Goal: Task Accomplishment & Management: Complete application form

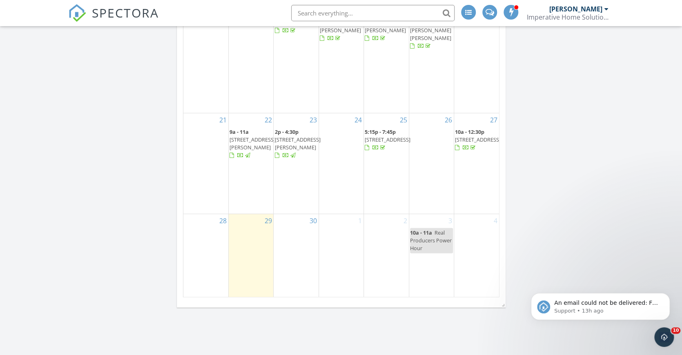
scroll to position [901, 0]
click at [667, 295] on icon "Dismiss notification" at bounding box center [666, 295] width 3 height 3
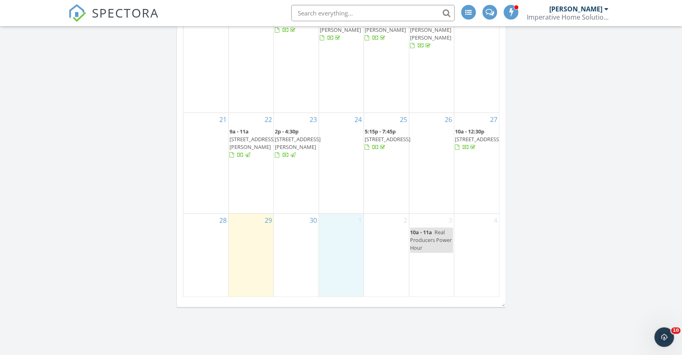
click at [339, 220] on div "1" at bounding box center [341, 255] width 44 height 83
click at [340, 193] on link "Inspection" at bounding box center [341, 191] width 42 height 13
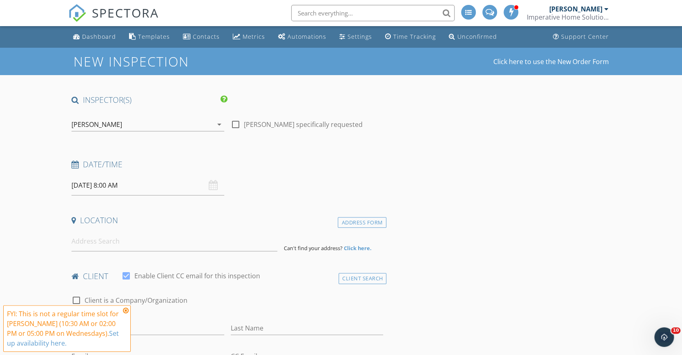
click at [114, 187] on input "[DATE] 8:00 AM" at bounding box center [147, 186] width 153 height 20
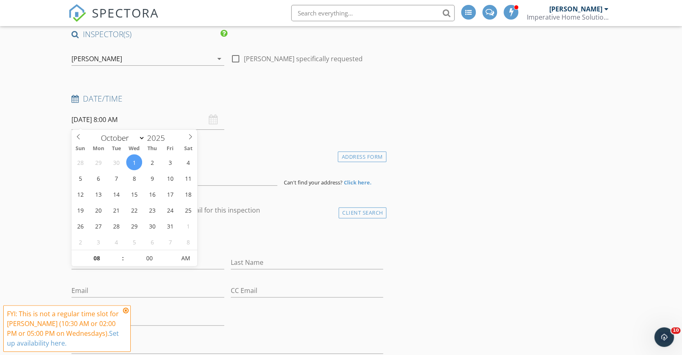
scroll to position [71, 0]
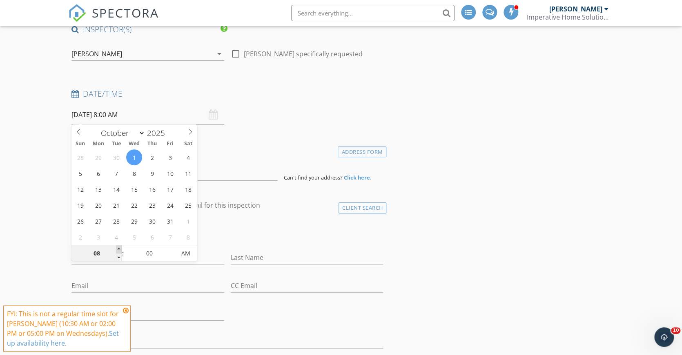
type input "09"
type input "[DATE] 9:00 AM"
click at [118, 247] on span at bounding box center [119, 249] width 6 height 8
type input "10"
type input "[DATE] 10:00 AM"
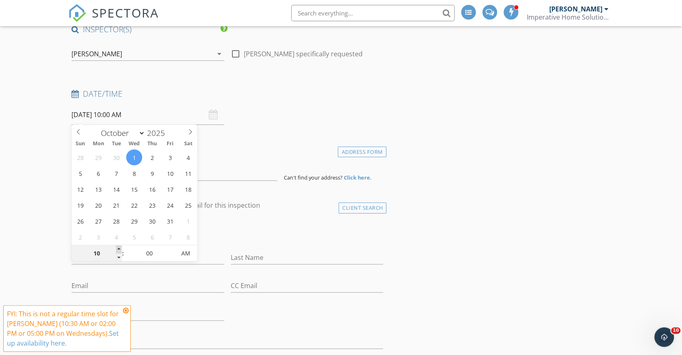
click at [118, 247] on span at bounding box center [119, 249] width 6 height 8
type input "11"
type input "[DATE] 11:00 AM"
click at [118, 247] on span at bounding box center [119, 249] width 6 height 8
type input "12"
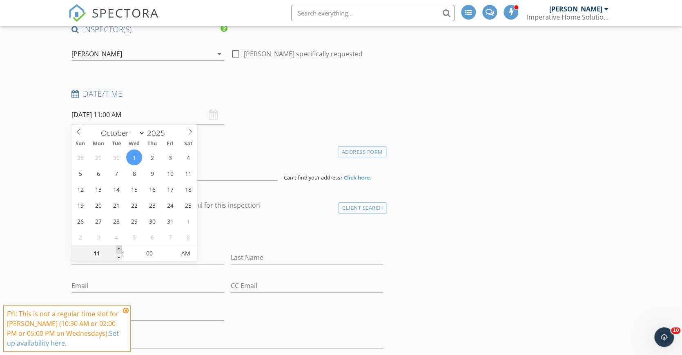
type input "[DATE] 12:00 PM"
click at [118, 247] on span at bounding box center [119, 249] width 6 height 8
type input "01"
type input "[DATE] 1:00 PM"
click at [118, 247] on span at bounding box center [119, 249] width 6 height 8
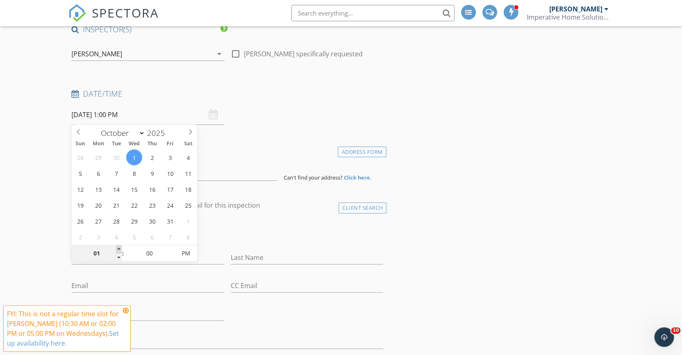
type input "02"
type input "[DATE] 2:00 PM"
click at [118, 247] on span at bounding box center [119, 249] width 6 height 8
type input "03"
type input "[DATE] 3:00 PM"
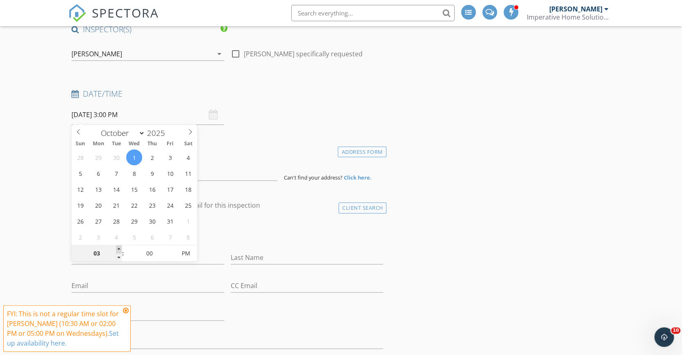
click at [118, 247] on span at bounding box center [119, 249] width 6 height 8
type input "04"
type input "[DATE] 4:00 PM"
click at [118, 247] on span at bounding box center [119, 249] width 6 height 8
type input "05"
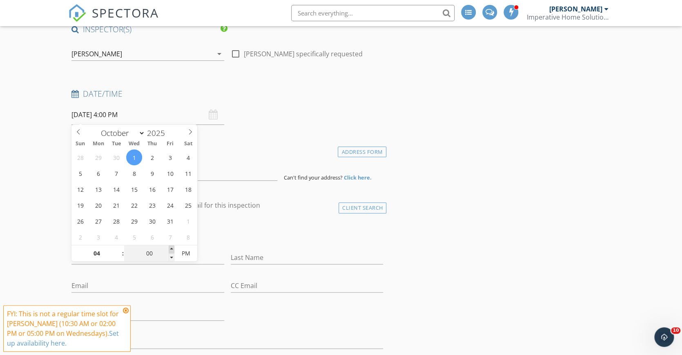
type input "[DATE] 4:05 PM"
click at [171, 249] on span at bounding box center [172, 249] width 6 height 8
type input "10"
type input "[DATE] 4:10 PM"
click at [171, 249] on span at bounding box center [172, 249] width 6 height 8
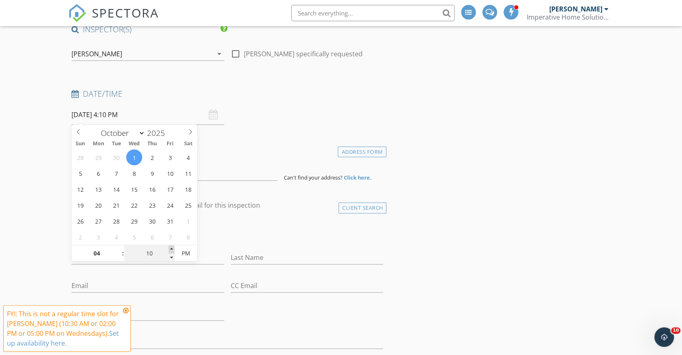
type input "15"
type input "[DATE] 4:15 PM"
click at [171, 249] on span at bounding box center [172, 249] width 6 height 8
type input "20"
type input "[DATE] 4:20 PM"
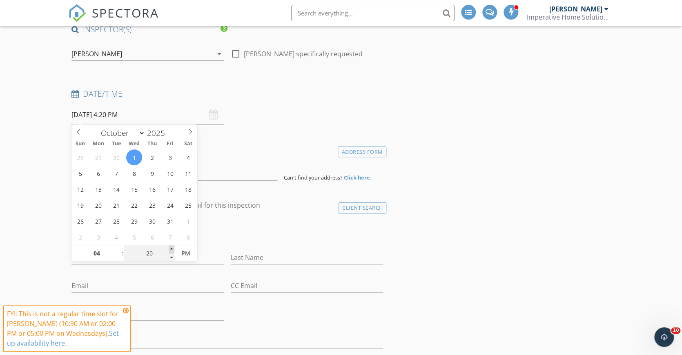
click at [171, 249] on span at bounding box center [172, 249] width 6 height 8
type input "25"
type input "[DATE] 4:25 PM"
click at [171, 249] on span at bounding box center [172, 249] width 6 height 8
type input "30"
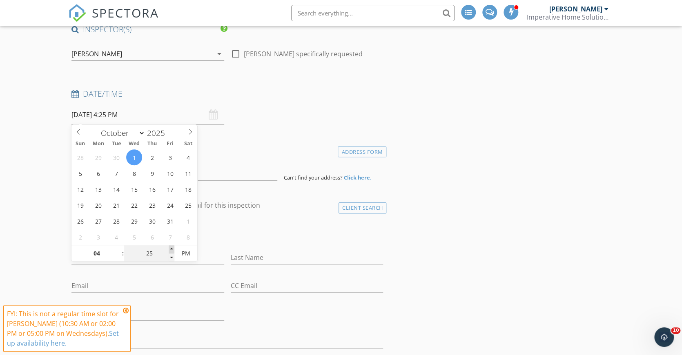
type input "[DATE] 4:30 PM"
click at [171, 249] on span at bounding box center [172, 249] width 6 height 8
type input "35"
type input "[DATE] 4:35 PM"
click at [171, 249] on span at bounding box center [172, 249] width 6 height 8
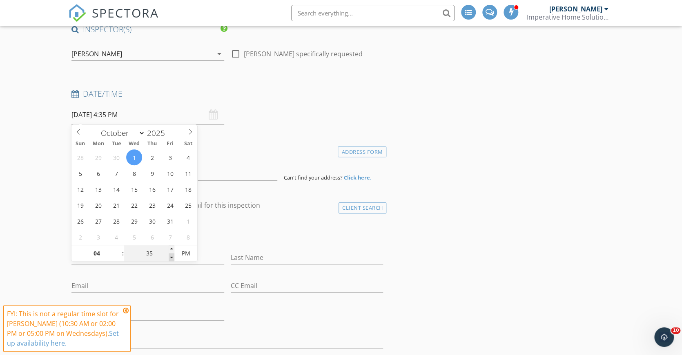
type input "30"
type input "[DATE] 4:30 PM"
click at [170, 258] on span at bounding box center [172, 257] width 6 height 8
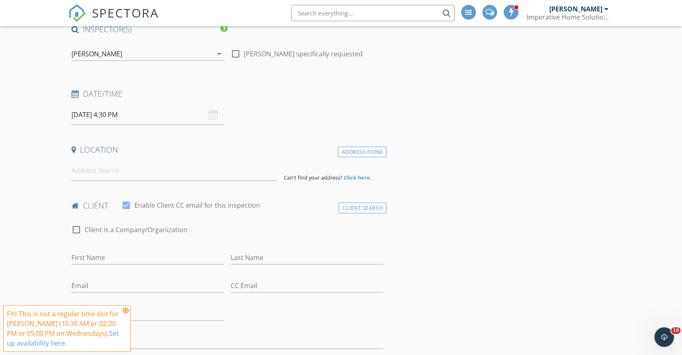
click at [98, 173] on input at bounding box center [174, 171] width 206 height 20
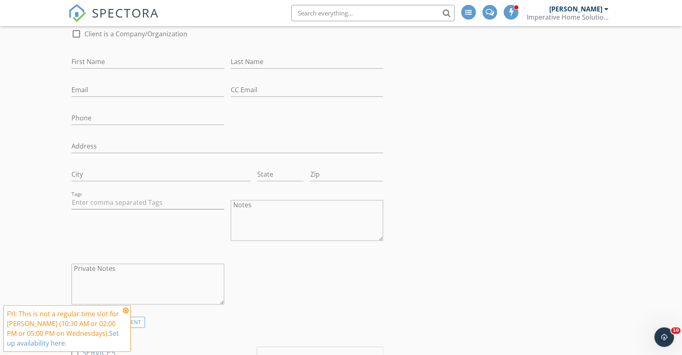
scroll to position [271, 0]
click at [126, 310] on icon at bounding box center [126, 310] width 6 height 7
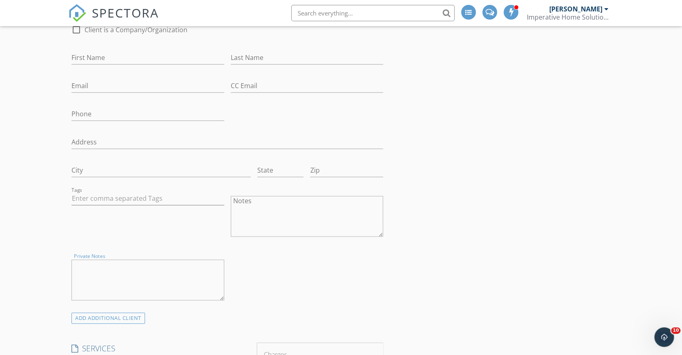
paste textarea "[PERSON_NAME] 10881 Westpoint [PERSON_NAME] [EMAIL_ADDRESS][DOMAIN_NAME]"
drag, startPoint x: 125, startPoint y: 265, endPoint x: 73, endPoint y: 260, distance: 52.0
click at [73, 260] on textarea "[PERSON_NAME] 10881 Westpoint [PERSON_NAME] [EMAIL_ADDRESS][DOMAIN_NAME]" at bounding box center [147, 280] width 153 height 41
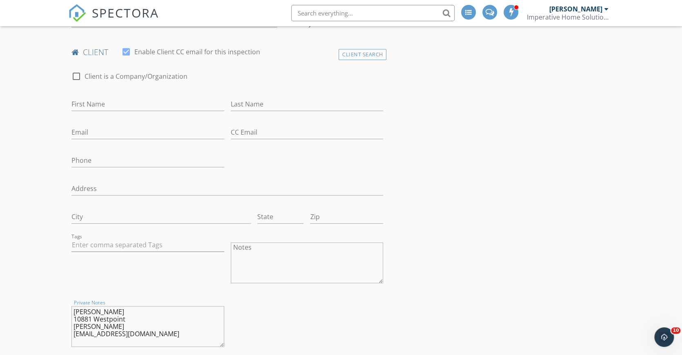
scroll to position [226, 0]
type textarea "[PERSON_NAME] 10881 Westpoint [PERSON_NAME] [EMAIL_ADDRESS][DOMAIN_NAME]"
paste input "[PERSON_NAME]"
drag, startPoint x: 104, startPoint y: 101, endPoint x: 123, endPoint y: 101, distance: 18.8
click at [123, 101] on input "[PERSON_NAME]" at bounding box center [147, 102] width 153 height 13
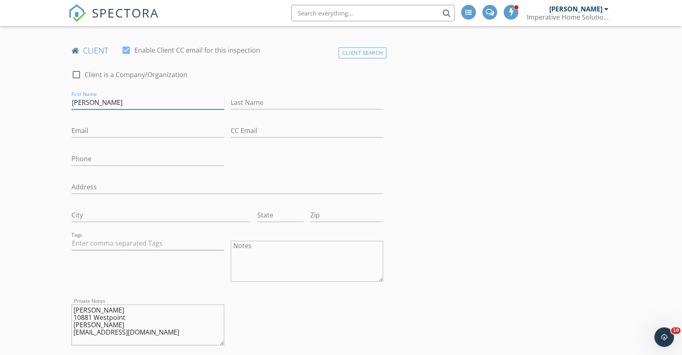
type input "Stephenie"
paste input "[PERSON_NAME]"
type input "[PERSON_NAME]"
drag, startPoint x: 147, startPoint y: 330, endPoint x: 72, endPoint y: 329, distance: 74.7
click at [72, 329] on textarea "[PERSON_NAME] 10881 Westpoint [PERSON_NAME] [EMAIL_ADDRESS][DOMAIN_NAME]" at bounding box center [147, 325] width 153 height 41
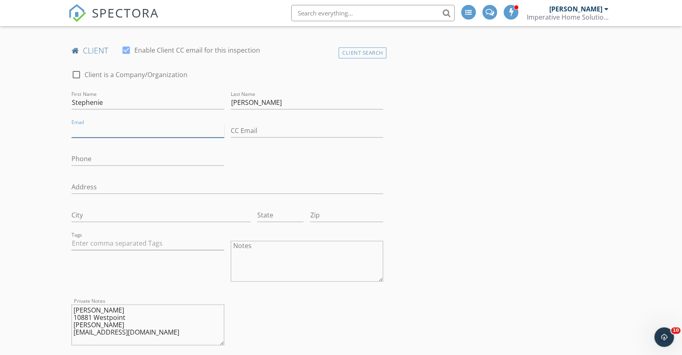
paste input "[EMAIL_ADDRESS][DOMAIN_NAME]"
type input "[EMAIL_ADDRESS][DOMAIN_NAME]"
click at [106, 159] on input "Phone" at bounding box center [147, 158] width 153 height 13
paste input "[PHONE_NUMBER]"
type input "[PHONE_NUMBER]"
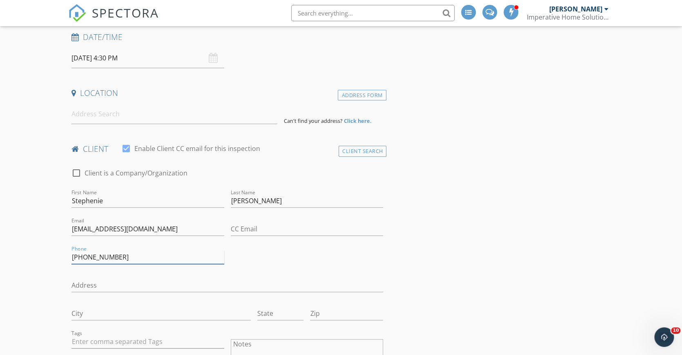
scroll to position [121, 0]
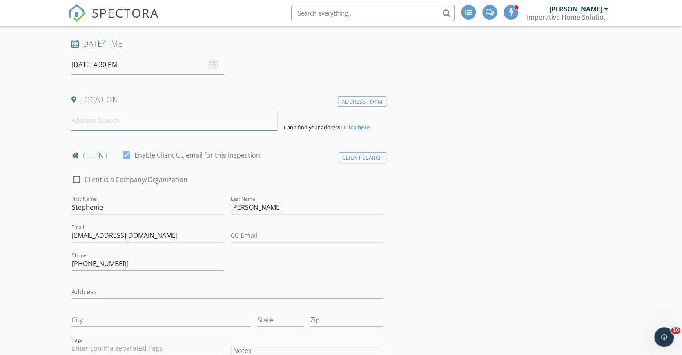
click at [103, 124] on input at bounding box center [174, 121] width 206 height 20
paste input "8025 [PERSON_NAME] 48180"
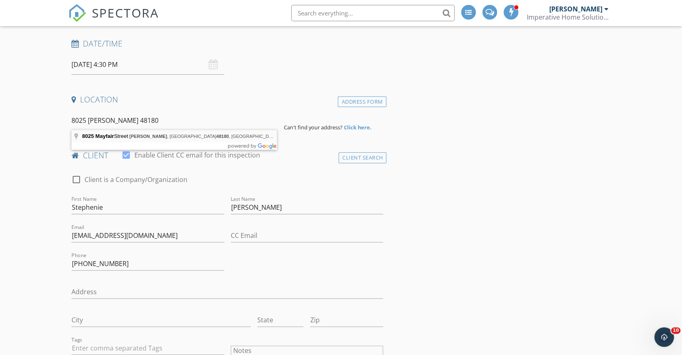
type input "[STREET_ADDRESS]"
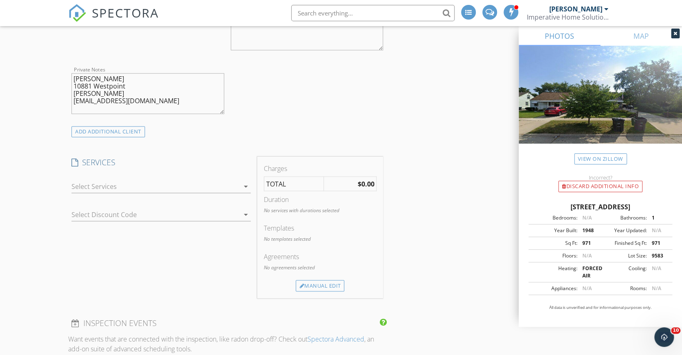
scroll to position [626, 0]
click at [191, 182] on div at bounding box center [155, 184] width 168 height 13
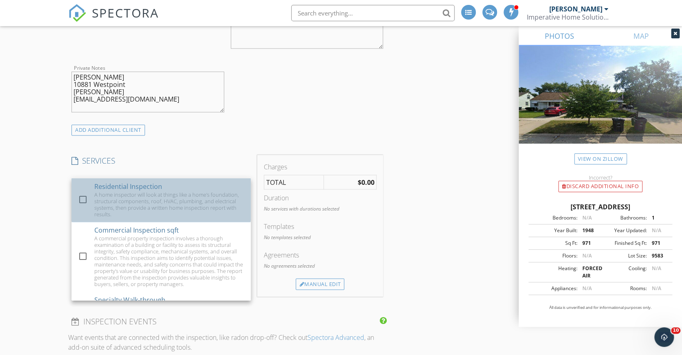
click at [186, 191] on div "A home inspector will look at things like a home's foundation, structural compo…" at bounding box center [169, 204] width 150 height 26
checkbox input "true"
checkbox input "false"
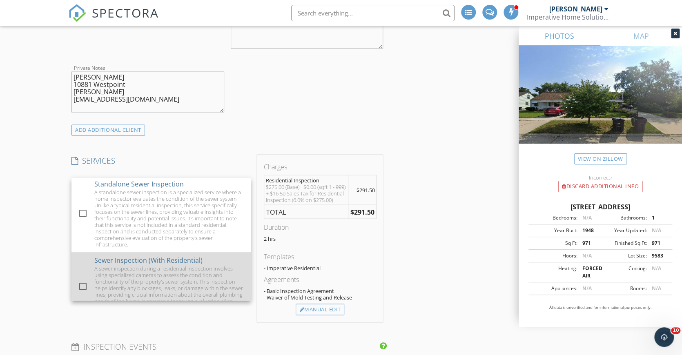
scroll to position [193, 0]
click at [164, 265] on div "A sewer inspection during a residential inspection involves using specialized c…" at bounding box center [169, 291] width 150 height 52
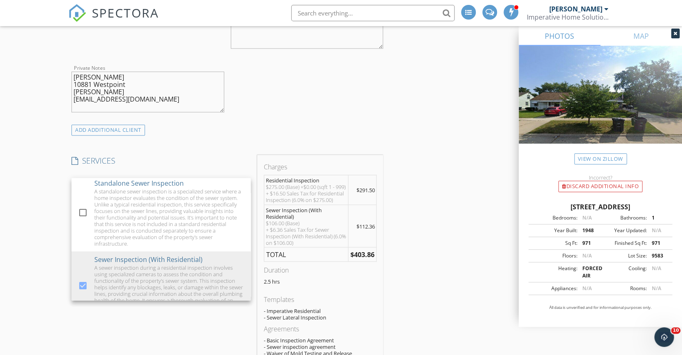
click at [58, 240] on div "New Inspection Click here to use the New Order Form INSPECTOR(S) check_box [PER…" at bounding box center [341, 329] width 682 height 1815
